Goal: Task Accomplishment & Management: Complete application form

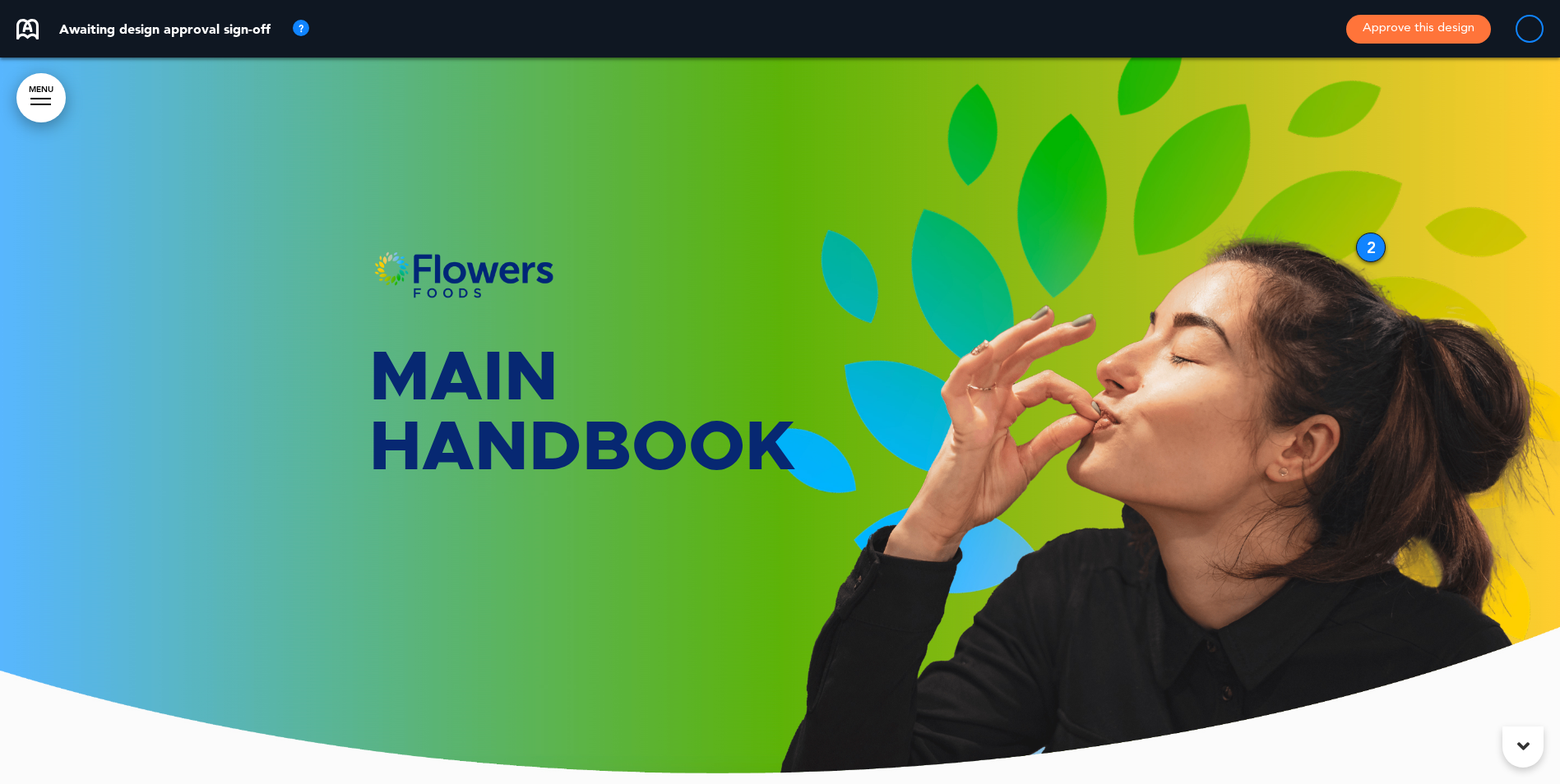
click at [185, 546] on div at bounding box center [780, 421] width 1560 height 727
click at [1419, 26] on button "Approve this design" at bounding box center [1418, 29] width 145 height 29
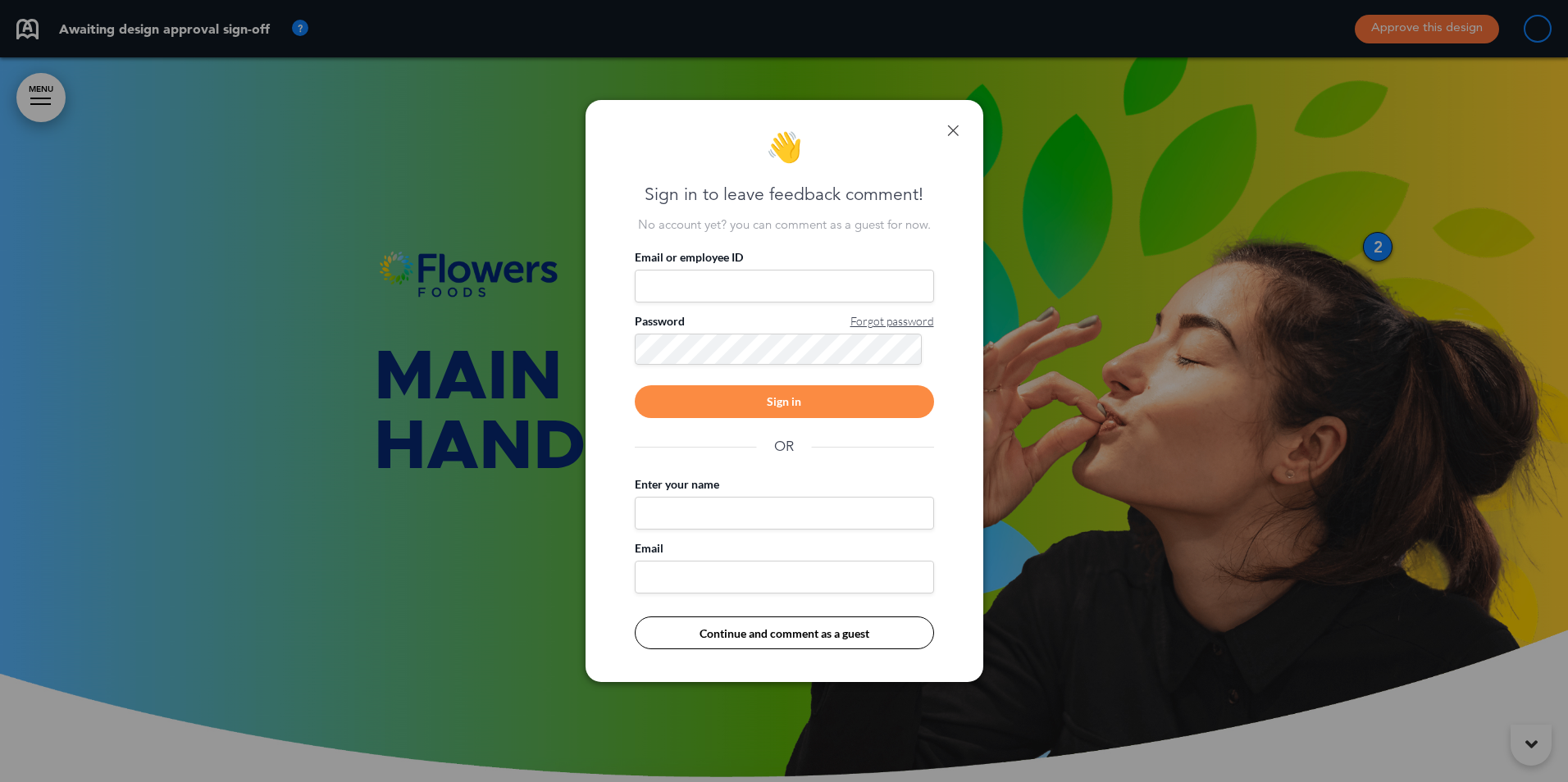
click at [689, 275] on input "Email or employee ID" at bounding box center [784, 285] width 299 height 33
type input "**********"
click at [793, 404] on div "Sign in" at bounding box center [784, 401] width 299 height 33
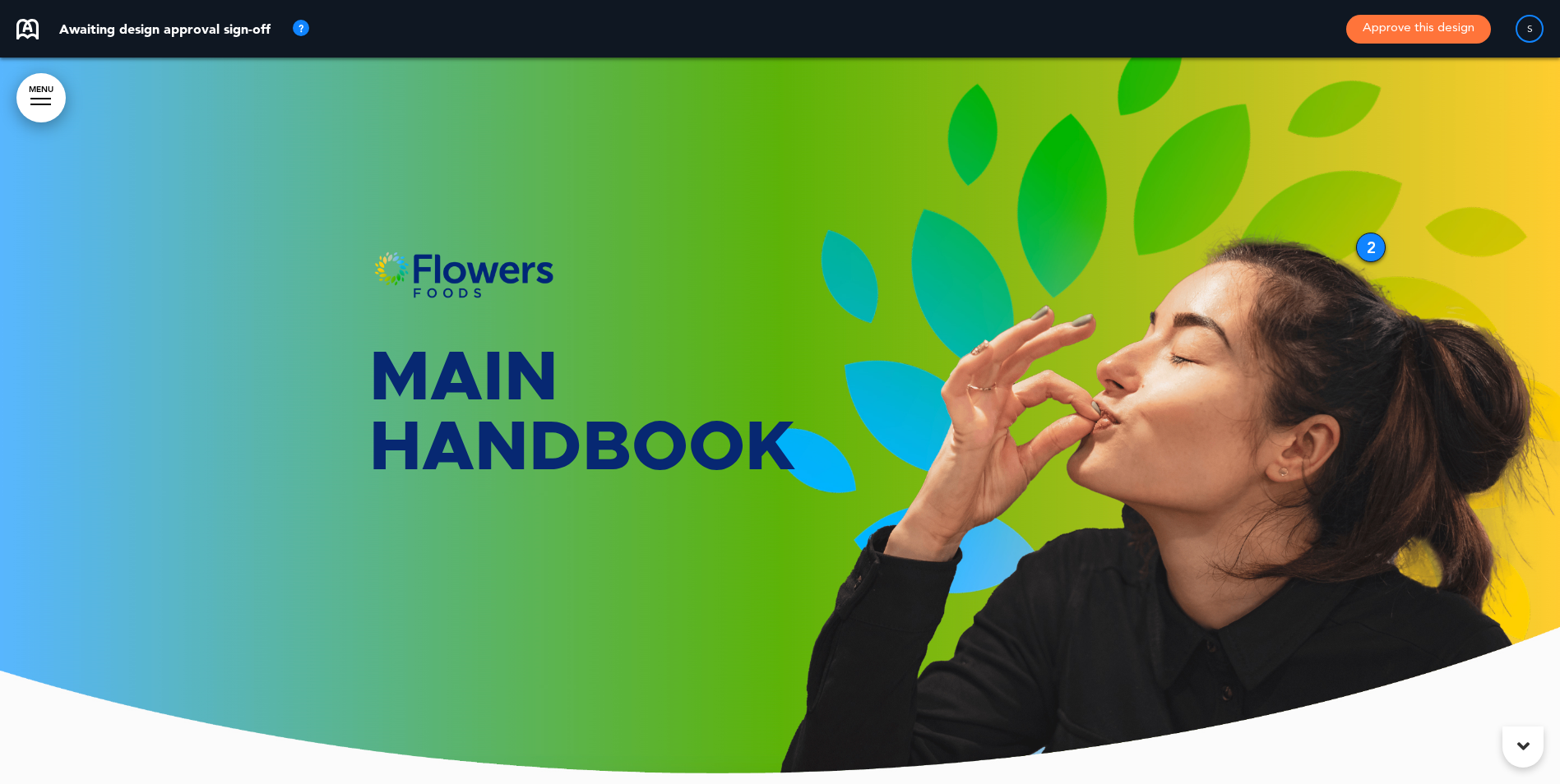
click at [1434, 31] on button "Approve this design" at bounding box center [1418, 29] width 145 height 29
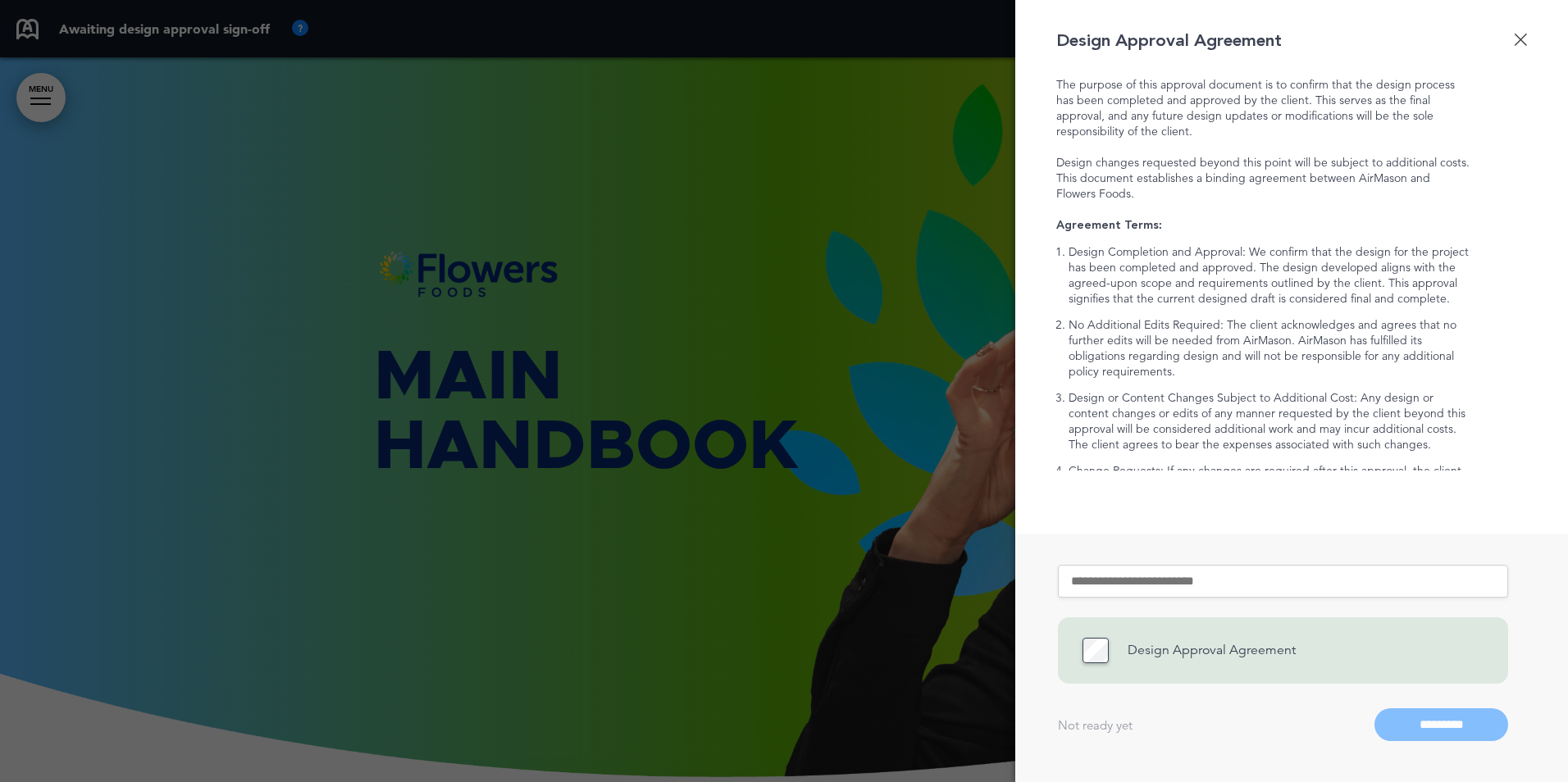
click at [1127, 581] on input "text" at bounding box center [1283, 581] width 450 height 33
type input "**********"
click at [1434, 723] on input "*********" at bounding box center [1441, 724] width 133 height 33
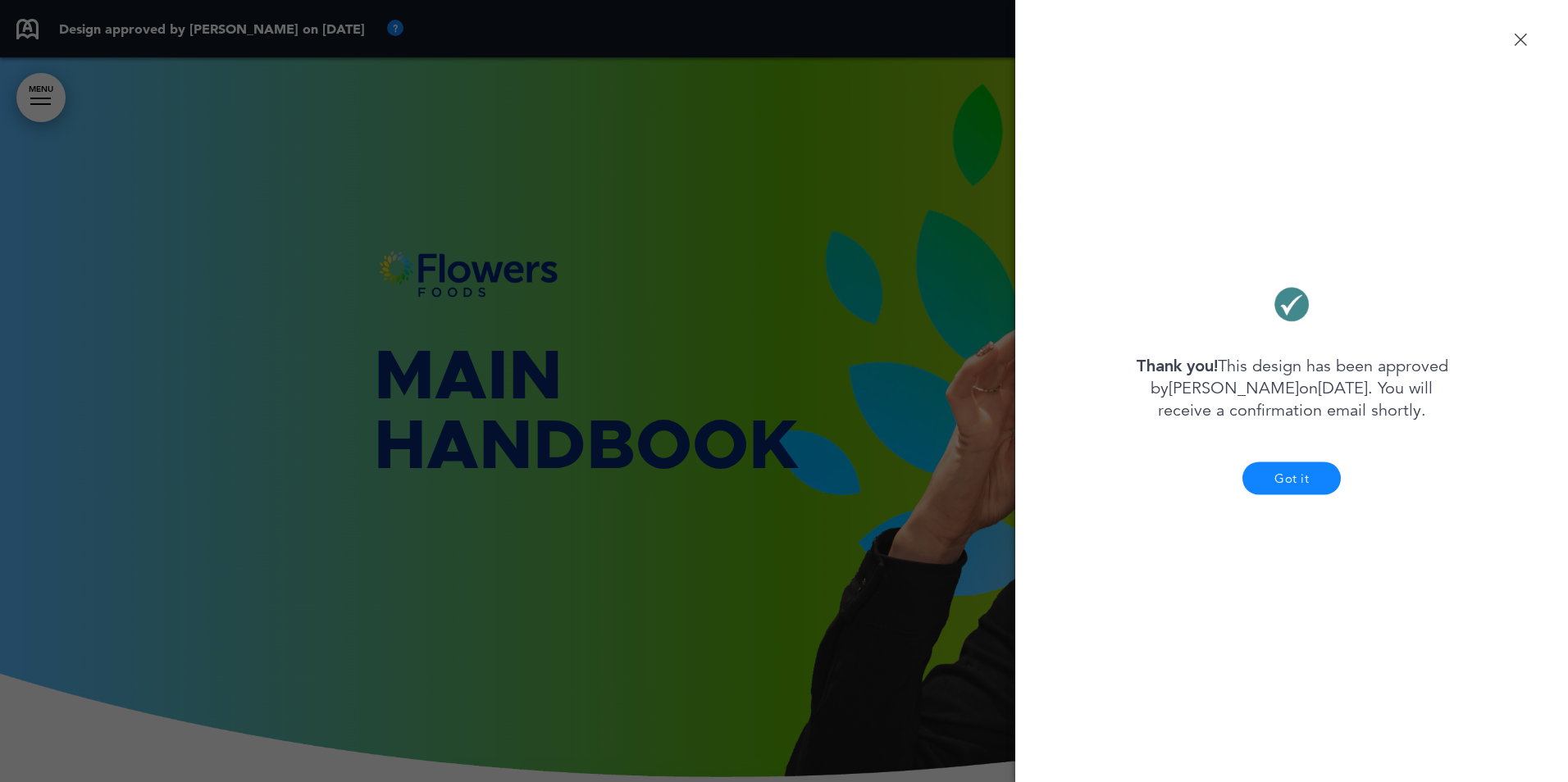
click at [1530, 39] on div "Done Design Approval Agreement The purpose of this approval document is to conf…" at bounding box center [1292, 391] width 553 height 782
click at [1512, 38] on div "Done Design Approval Agreement The purpose of this approval document is to conf…" at bounding box center [1292, 391] width 553 height 782
click at [1523, 38] on div "Done" at bounding box center [1520, 39] width 13 height 13
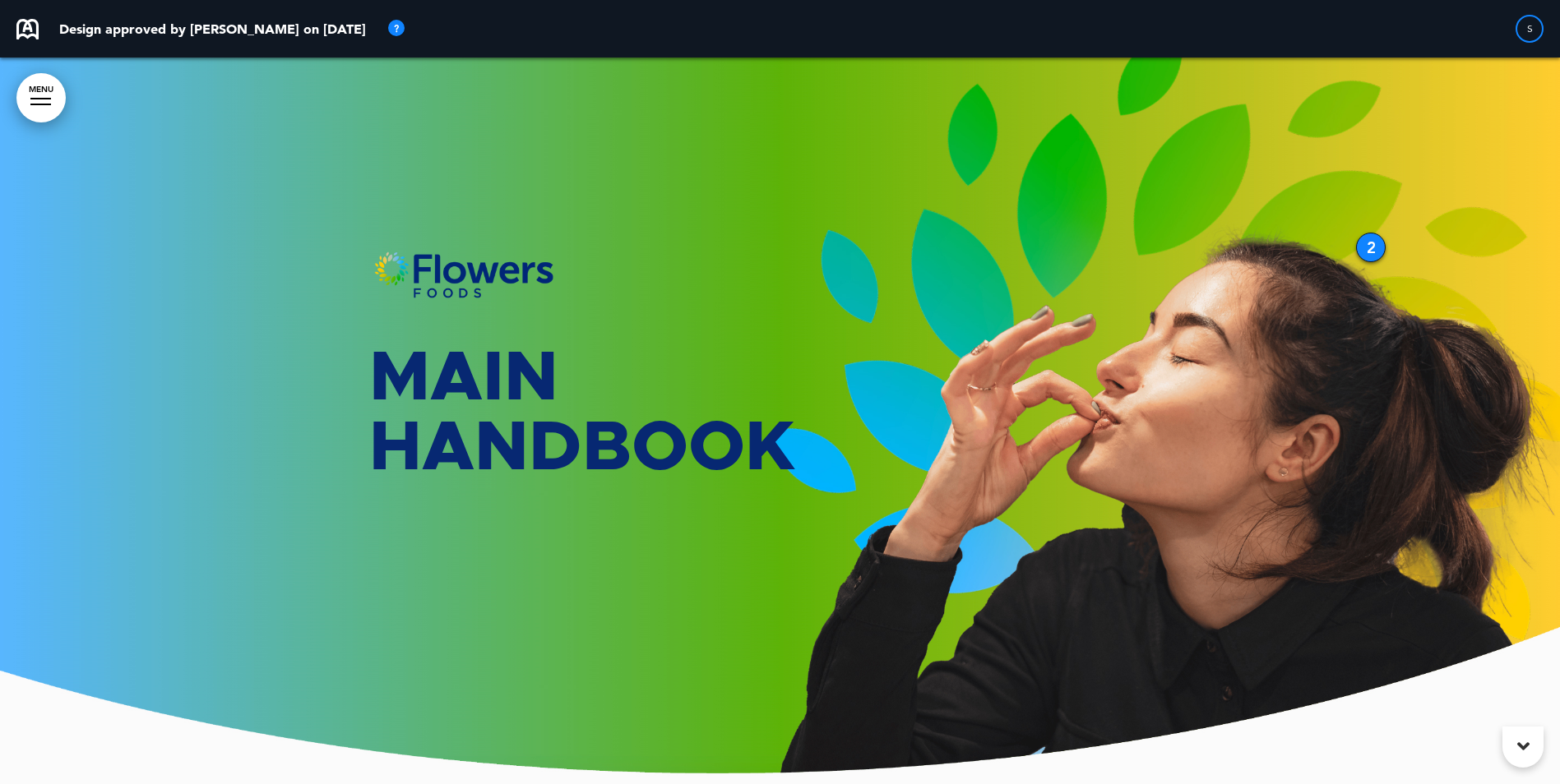
drag, startPoint x: 479, startPoint y: 344, endPoint x: 468, endPoint y: 378, distance: 35.7
click at [468, 378] on h1 "Main Handbook" at bounding box center [780, 448] width 822 height 210
click at [477, 402] on h1 "Main Handbook" at bounding box center [780, 448] width 822 height 210
drag, startPoint x: 478, startPoint y: 385, endPoint x: 456, endPoint y: 333, distance: 56.5
click at [460, 302] on img at bounding box center [464, 276] width 189 height 57
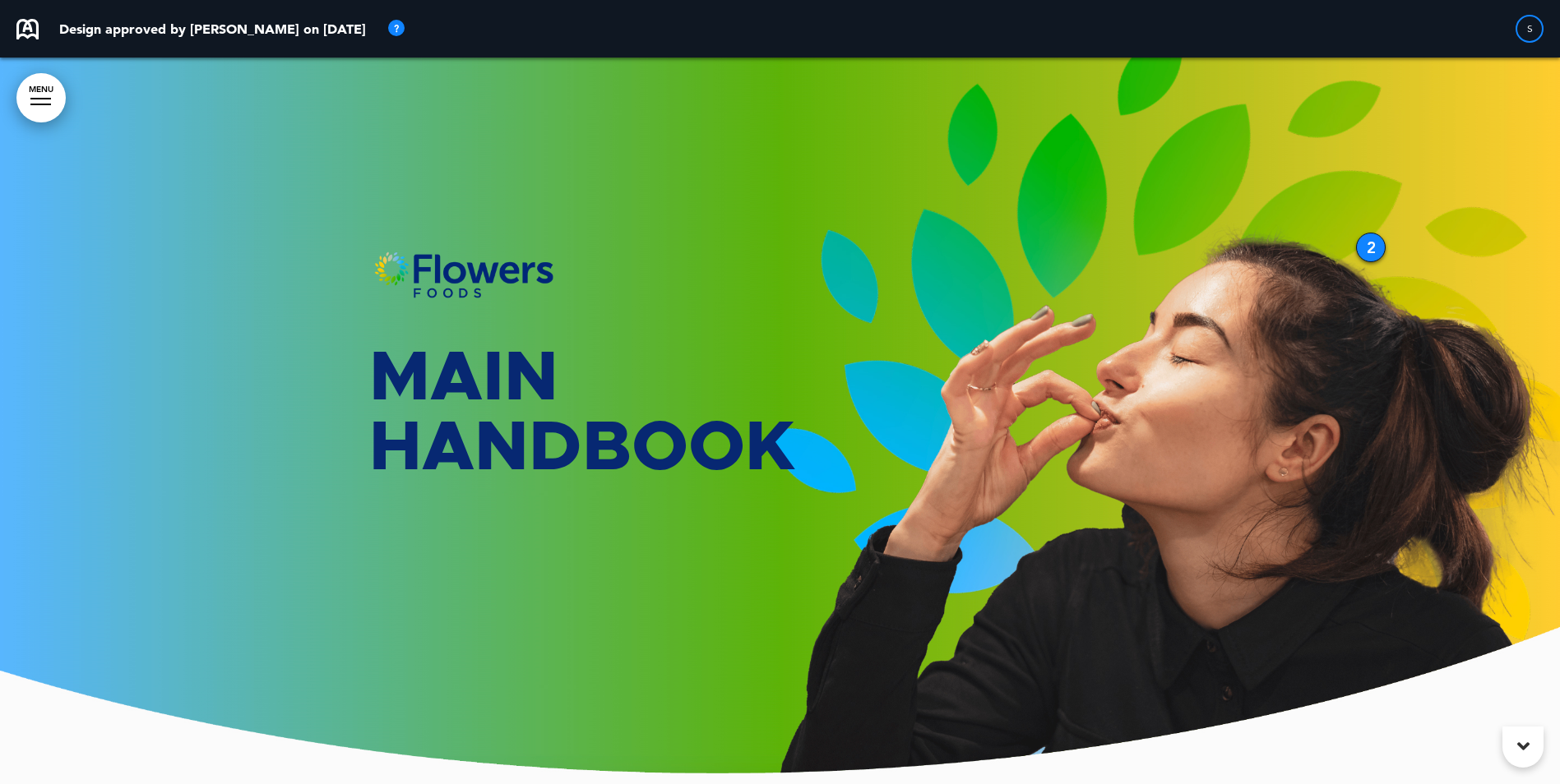
click at [420, 368] on h1 "Main Handbook" at bounding box center [780, 448] width 822 height 210
click at [423, 363] on h1 "Main Handbook" at bounding box center [780, 448] width 822 height 210
drag, startPoint x: 417, startPoint y: 375, endPoint x: 1507, endPoint y: 58, distance: 1135.2
click at [876, 177] on div at bounding box center [780, 421] width 1560 height 727
